Goal: Task Accomplishment & Management: Use online tool/utility

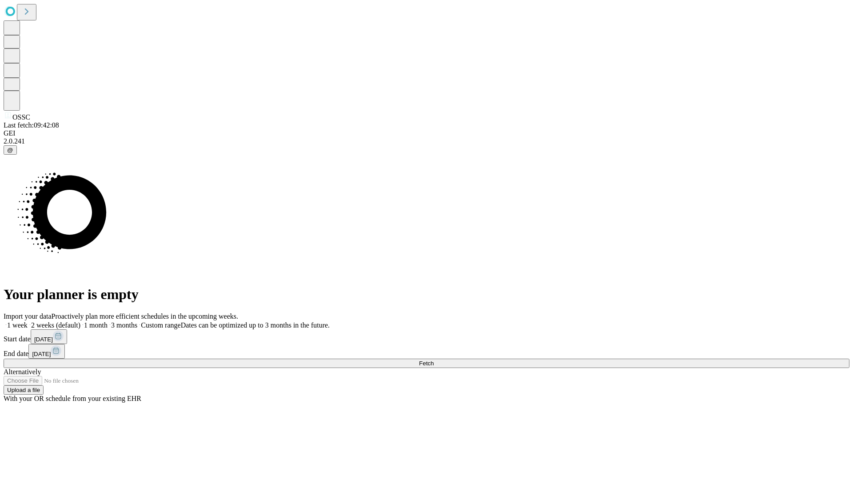
click at [80, 321] on label "2 weeks (default)" at bounding box center [54, 325] width 53 height 8
click at [434, 360] on span "Fetch" at bounding box center [426, 363] width 15 height 7
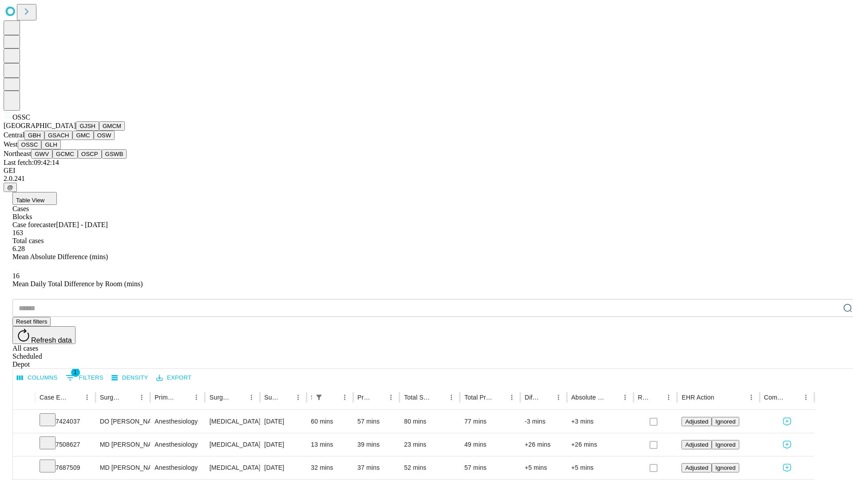
click at [60, 149] on button "GLH" at bounding box center [50, 144] width 19 height 9
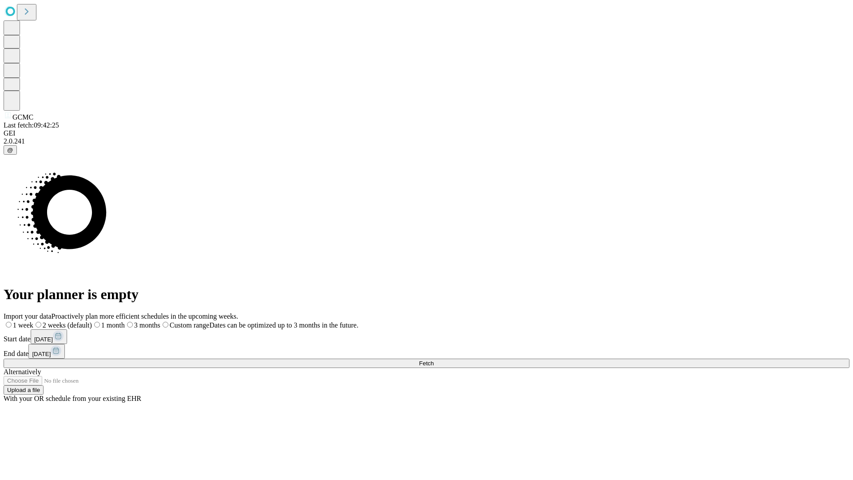
click at [434, 360] on span "Fetch" at bounding box center [426, 363] width 15 height 7
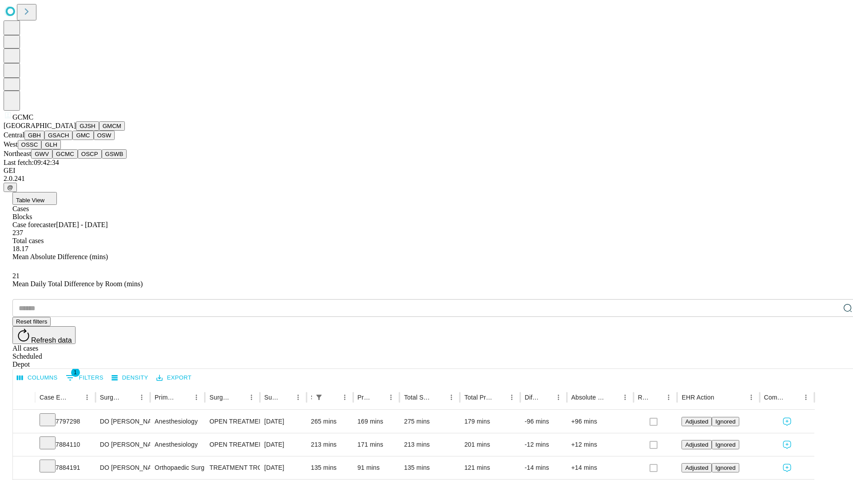
click at [78, 159] on button "OSCP" at bounding box center [90, 153] width 24 height 9
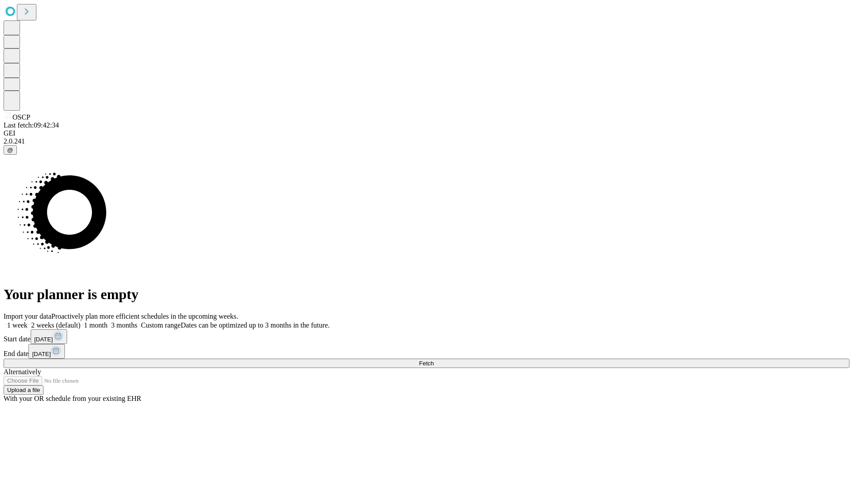
click at [80, 321] on label "2 weeks (default)" at bounding box center [54, 325] width 53 height 8
click at [434, 360] on span "Fetch" at bounding box center [426, 363] width 15 height 7
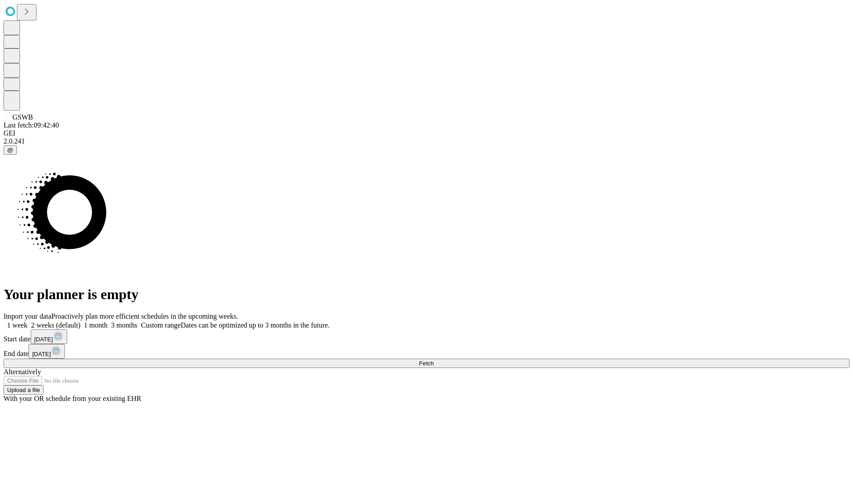
click at [80, 321] on label "2 weeks (default)" at bounding box center [54, 325] width 53 height 8
click at [434, 360] on span "Fetch" at bounding box center [426, 363] width 15 height 7
